Goal: Navigation & Orientation: Find specific page/section

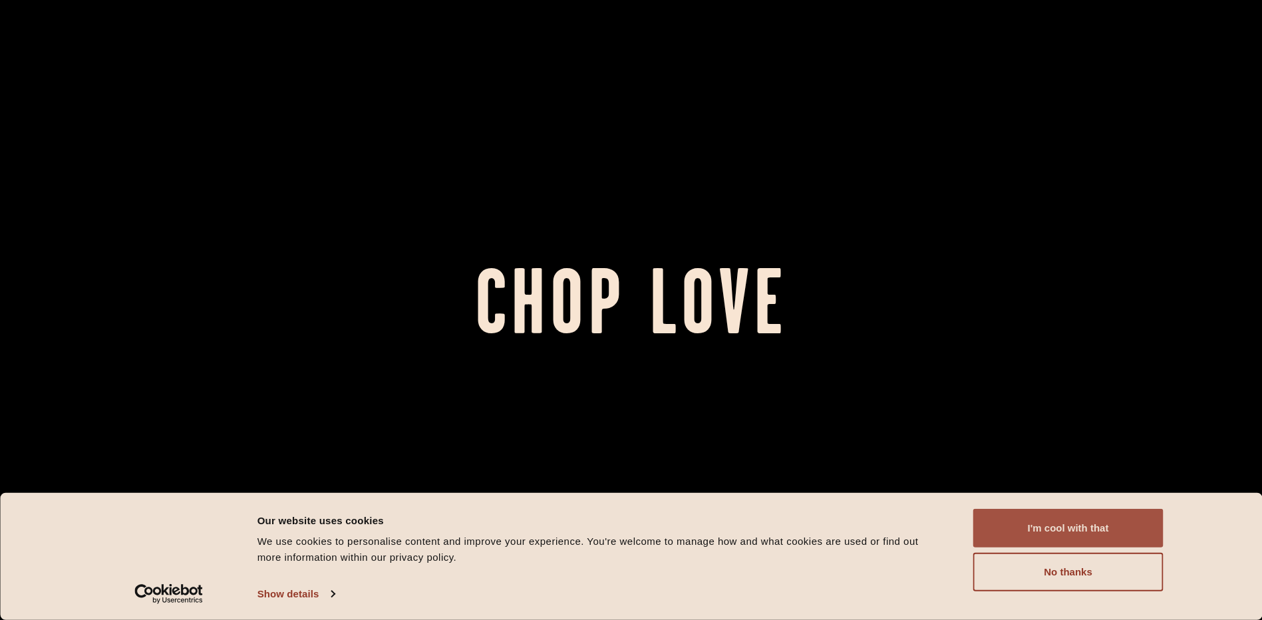
click at [1065, 528] on button "I'm cool with that" at bounding box center [1068, 528] width 190 height 39
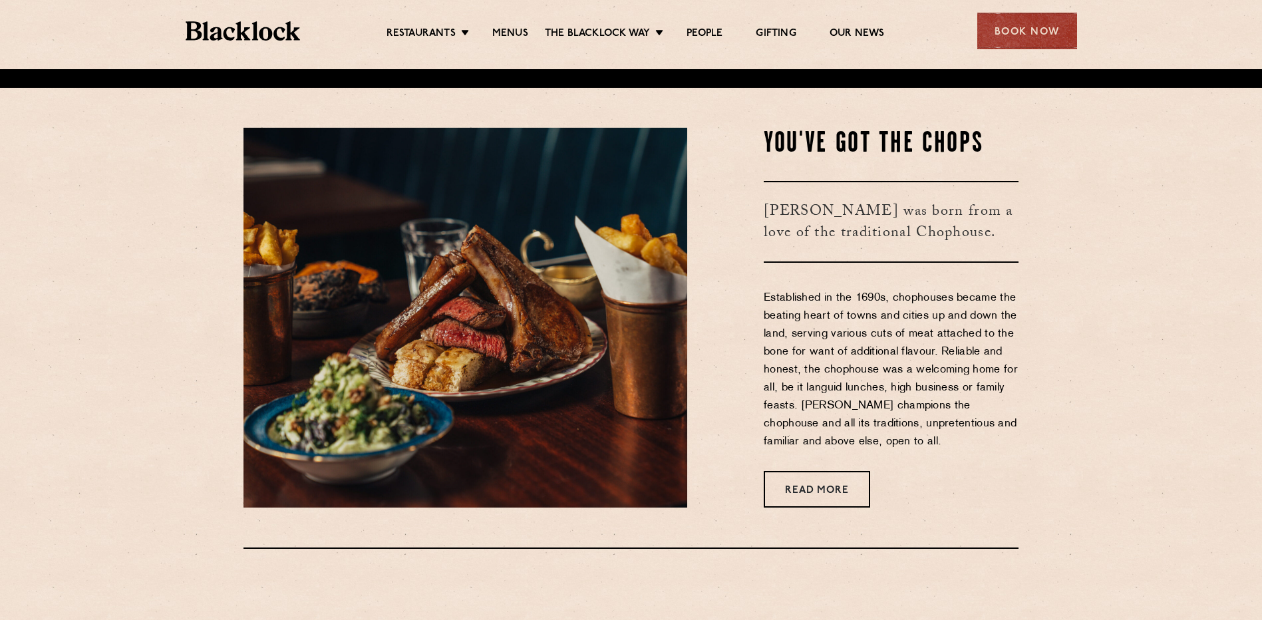
scroll to position [333, 0]
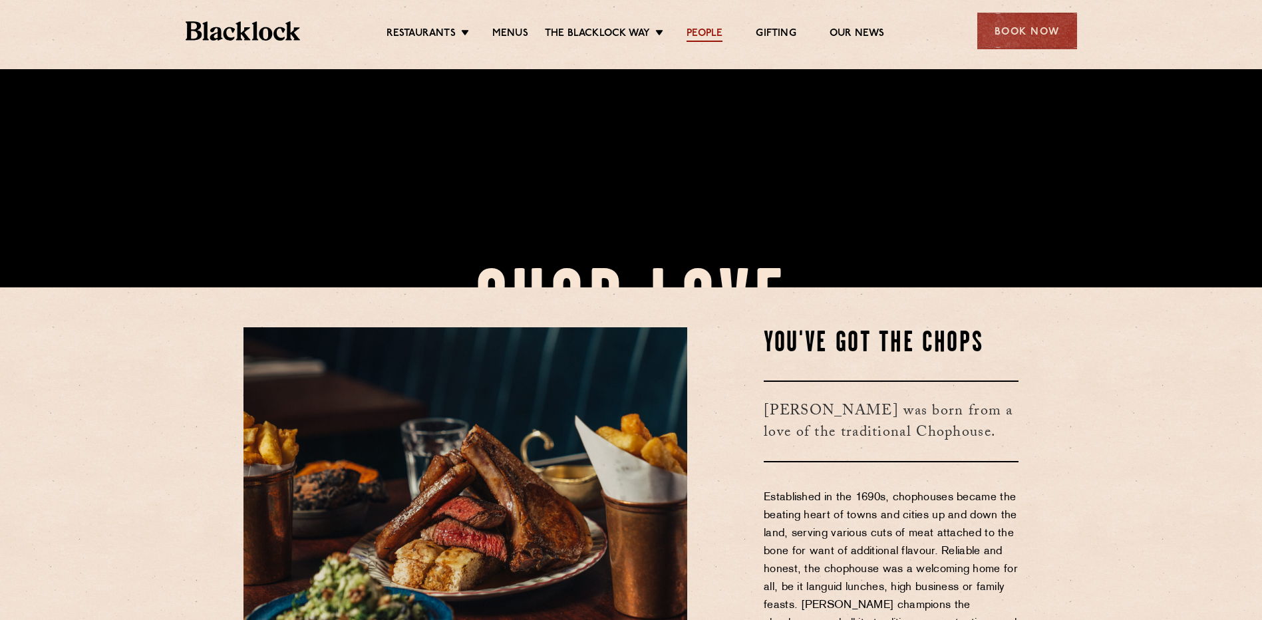
click at [697, 36] on link "People" at bounding box center [705, 34] width 36 height 15
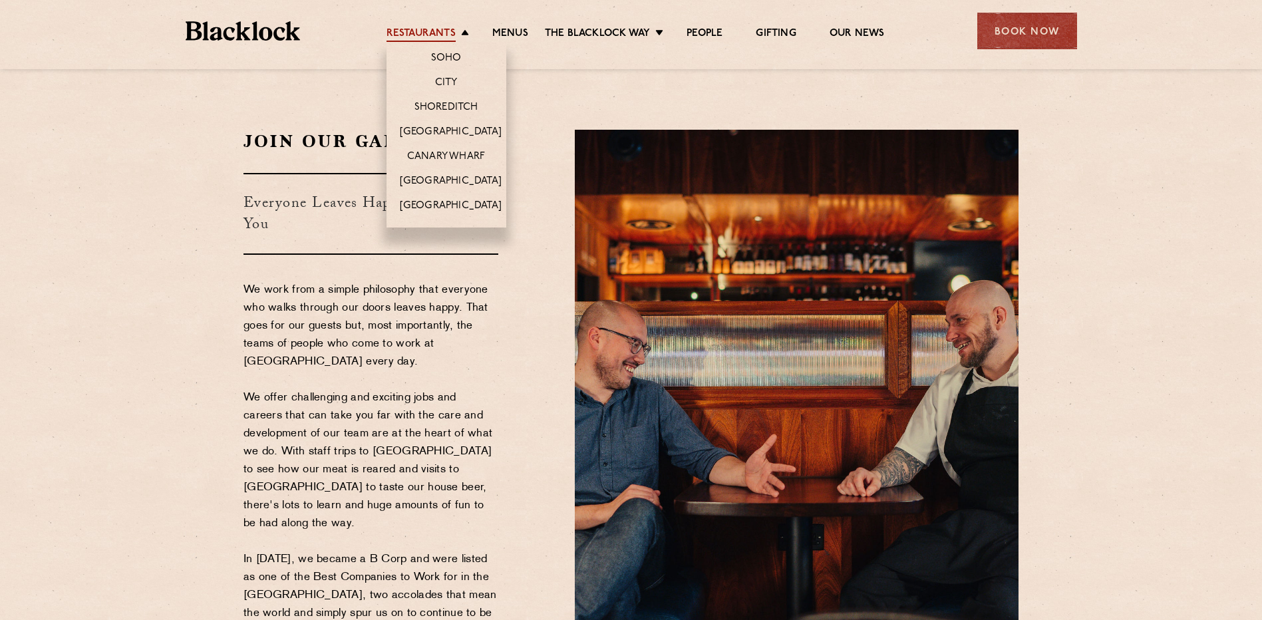
click at [454, 31] on link "Restaurants" at bounding box center [421, 34] width 69 height 15
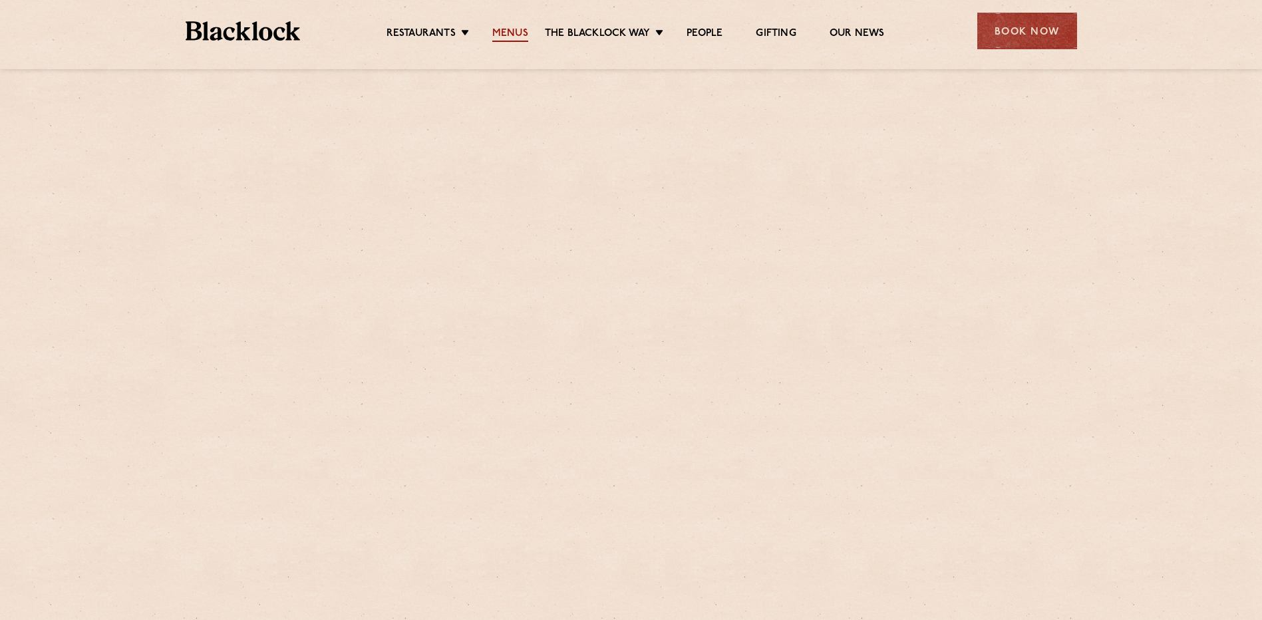
click at [508, 35] on link "Menus" at bounding box center [510, 34] width 36 height 15
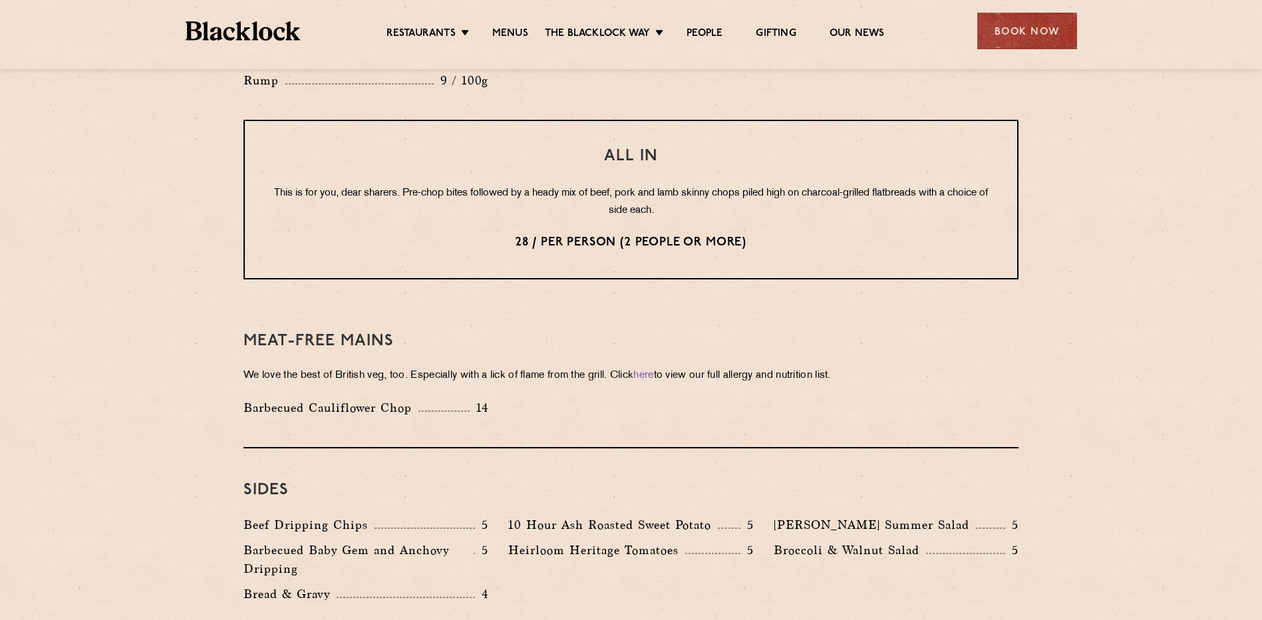
scroll to position [1996, 0]
